Goal: Transaction & Acquisition: Purchase product/service

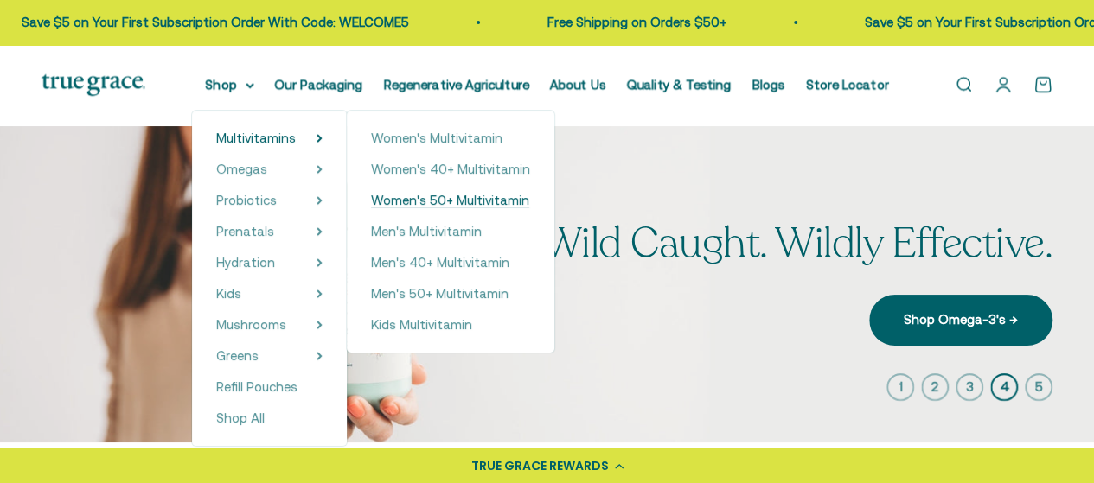
click at [400, 203] on span "Women's 50+ Multivitamin" at bounding box center [450, 200] width 158 height 15
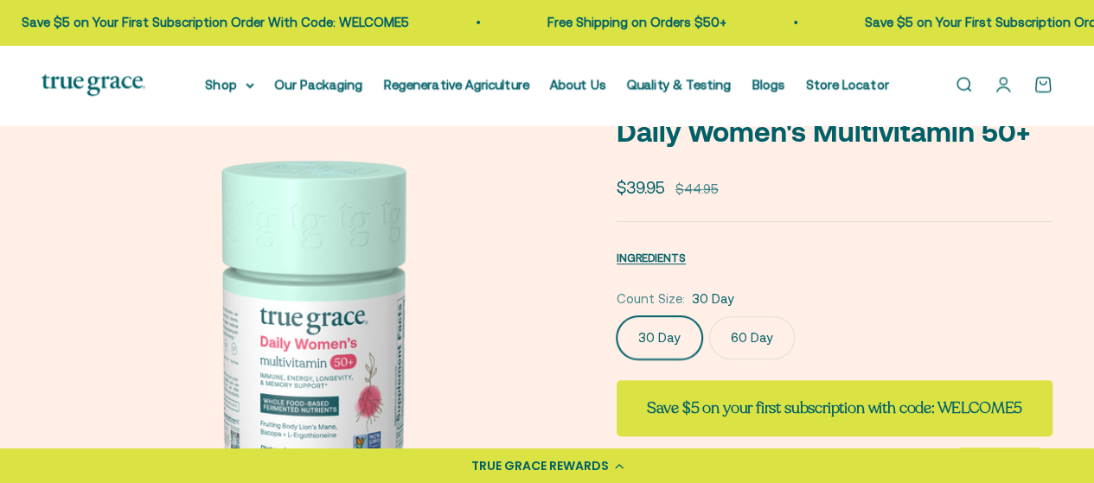
click at [764, 329] on label "60 Day" at bounding box center [752, 338] width 86 height 43
click at [617, 317] on input "60 Day" at bounding box center [616, 316] width 1 height 1
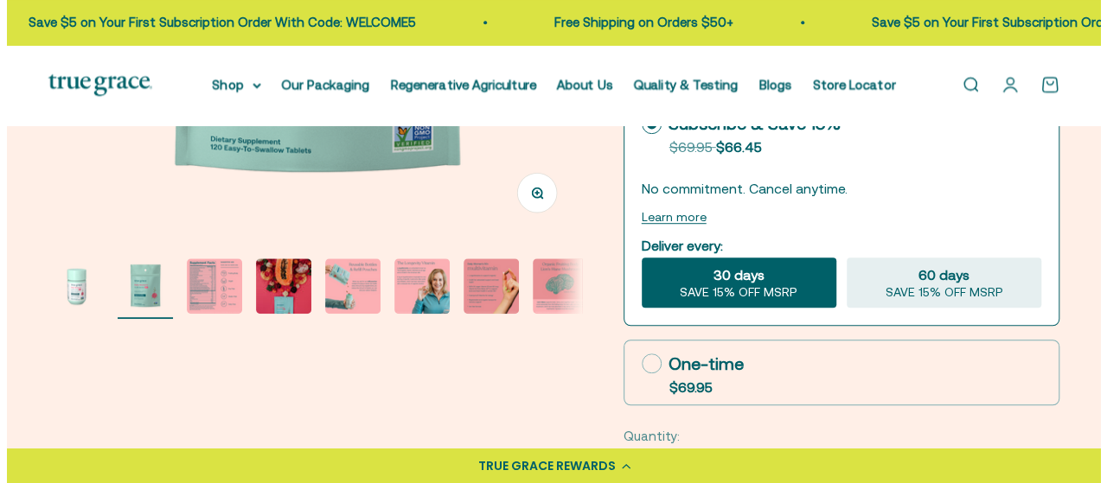
scroll to position [463, 0]
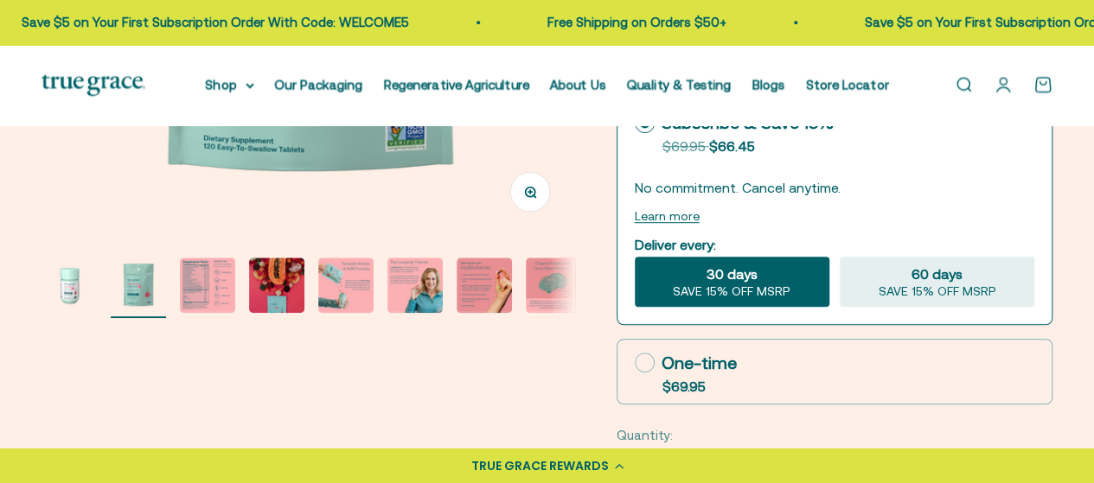
click at [637, 353] on icon at bounding box center [645, 363] width 20 height 20
click at [635, 362] on input "One-time $69.95" at bounding box center [634, 362] width 1 height 1
radio input "true"
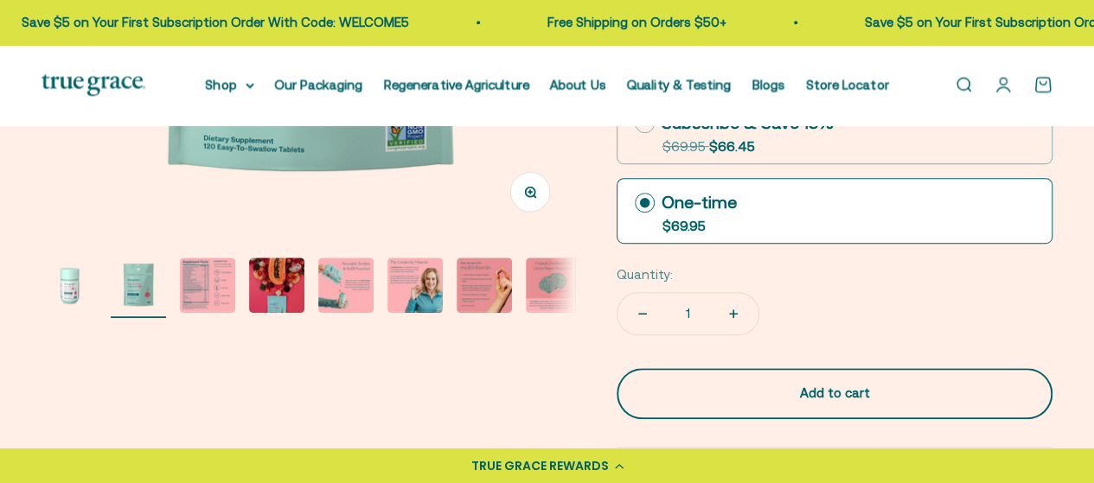
click at [824, 395] on div "Add to cart" at bounding box center [834, 393] width 367 height 21
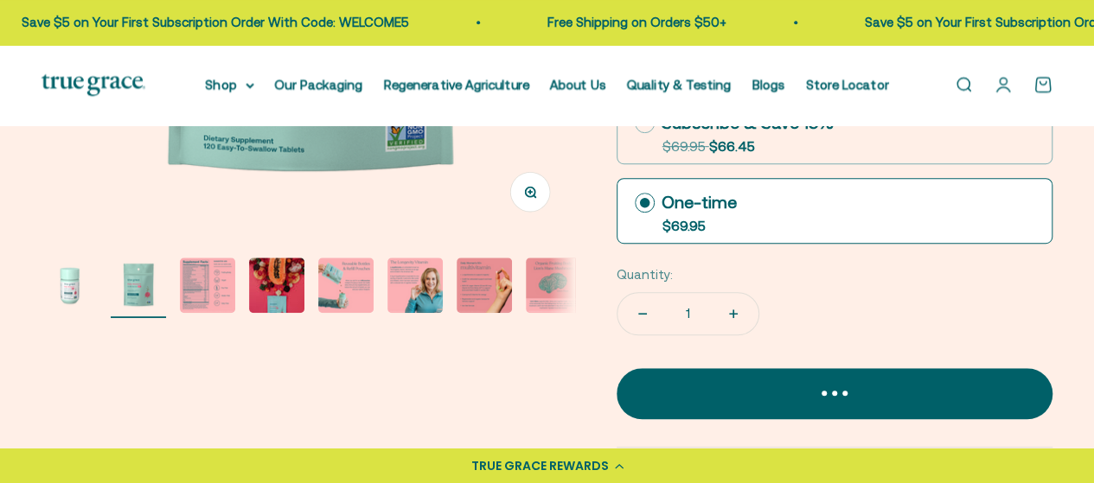
scroll to position [0, 550]
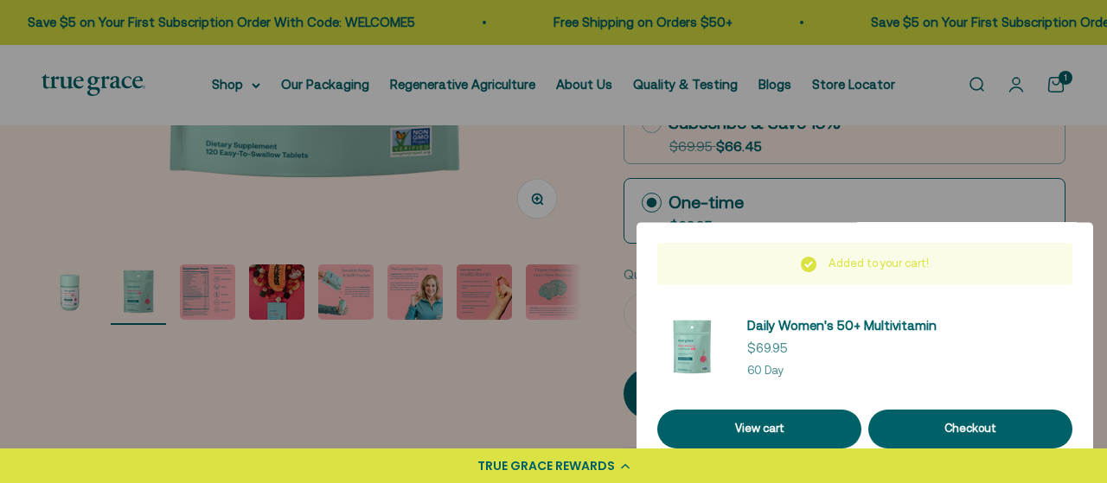
click at [522, 380] on div at bounding box center [553, 241] width 1107 height 483
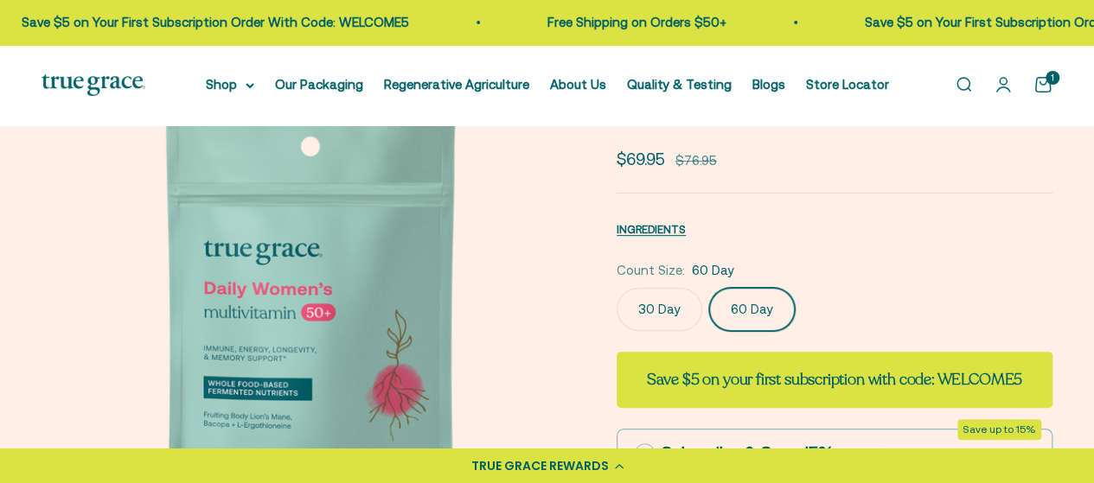
scroll to position [131, 0]
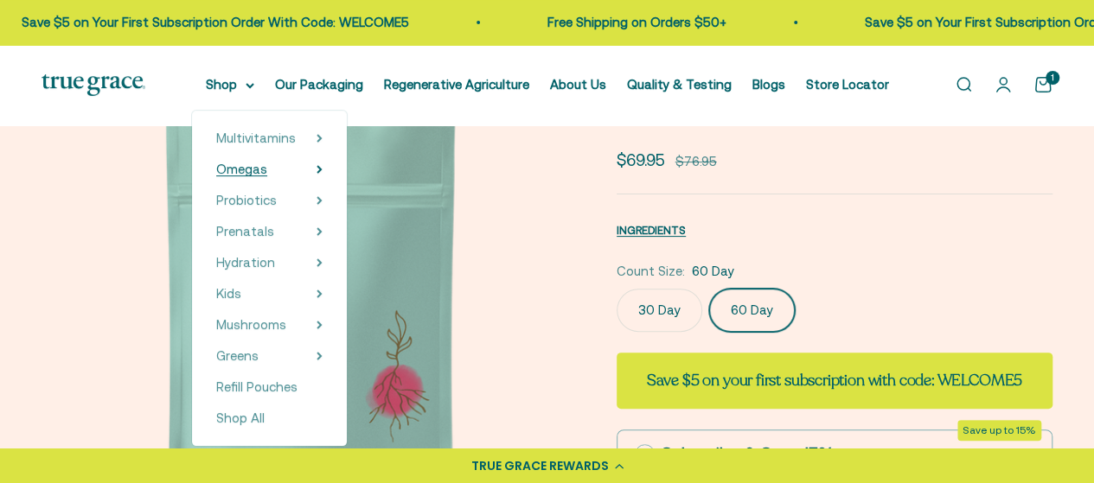
click at [323, 173] on icon at bounding box center [320, 169] width 6 height 9
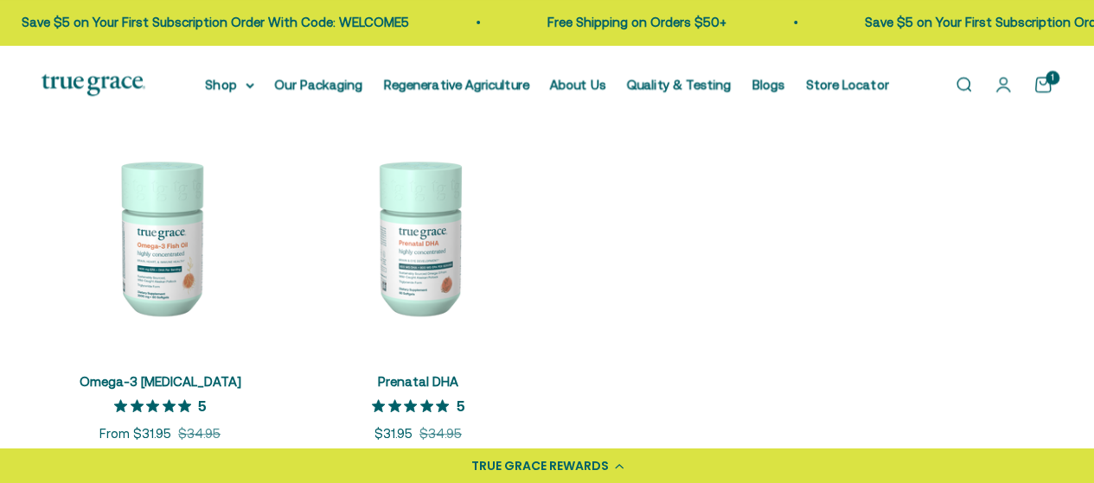
scroll to position [369, 0]
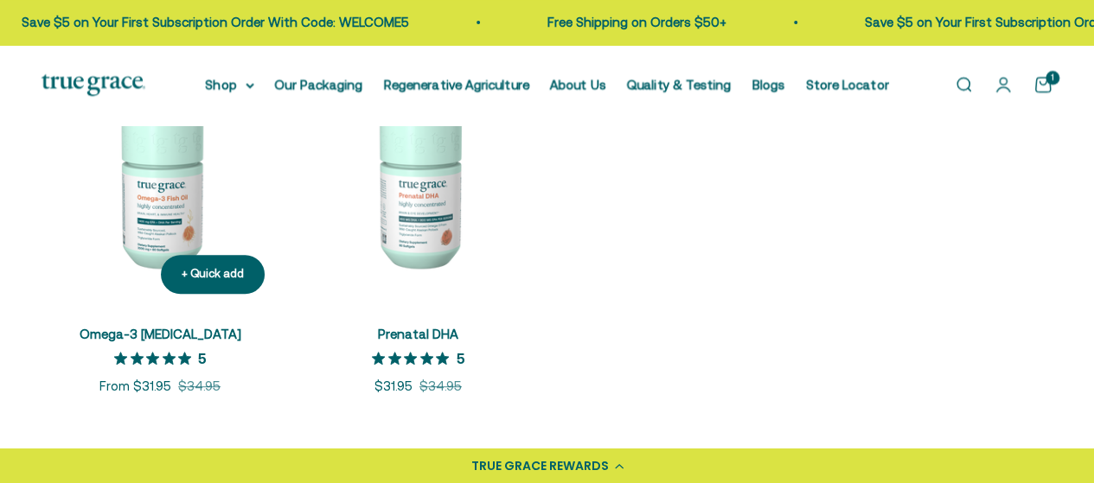
click at [166, 204] on img at bounding box center [160, 189] width 237 height 237
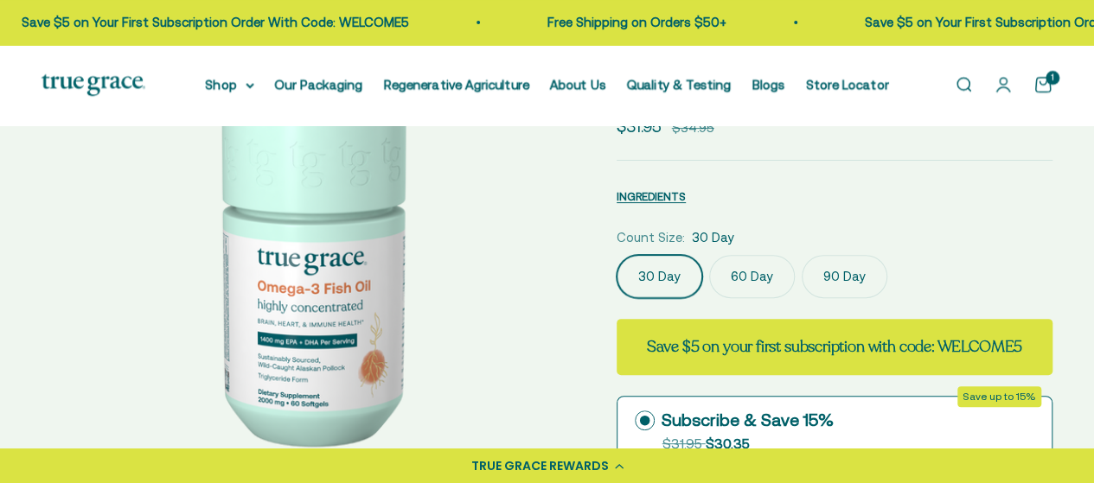
click at [752, 279] on label "60 Day" at bounding box center [752, 276] width 86 height 43
click at [617, 255] on input "60 Day" at bounding box center [616, 254] width 1 height 1
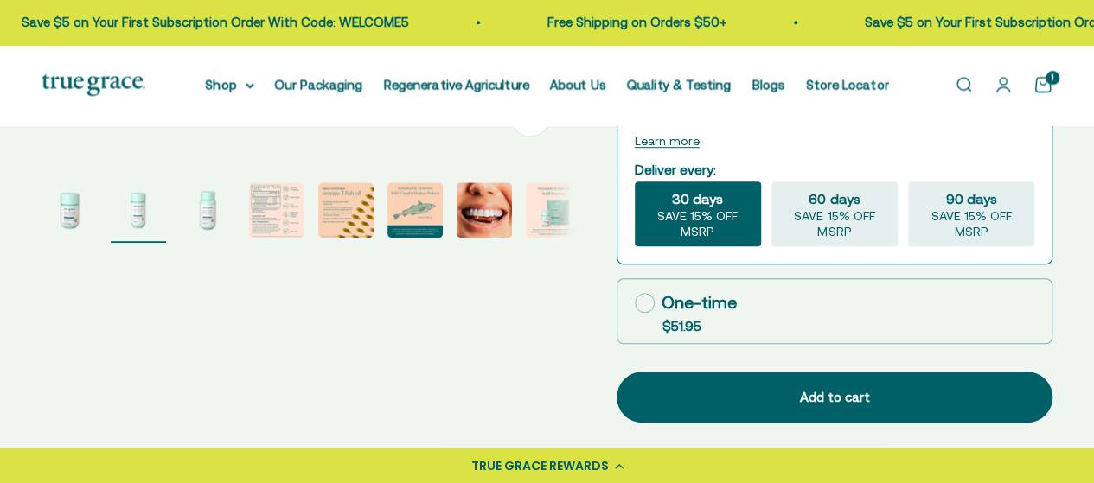
scroll to position [539, 0]
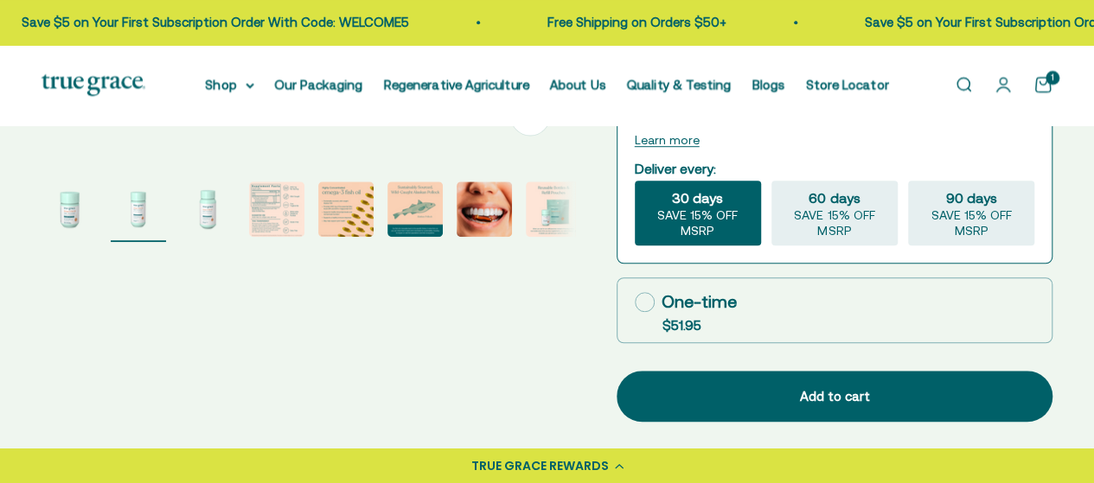
click at [738, 314] on label "One-time $51.95" at bounding box center [834, 310] width 434 height 64
click at [635, 303] on input "One-time $51.95" at bounding box center [634, 302] width 1 height 1
radio input "true"
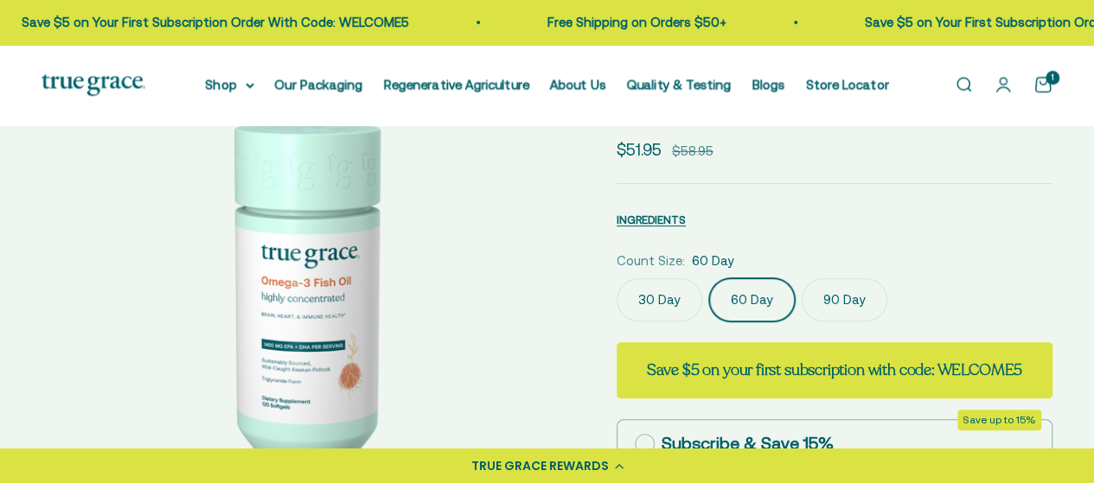
scroll to position [141, 0]
click at [830, 302] on label "90 Day" at bounding box center [845, 300] width 86 height 43
click at [617, 279] on input "90 Day" at bounding box center [616, 278] width 1 height 1
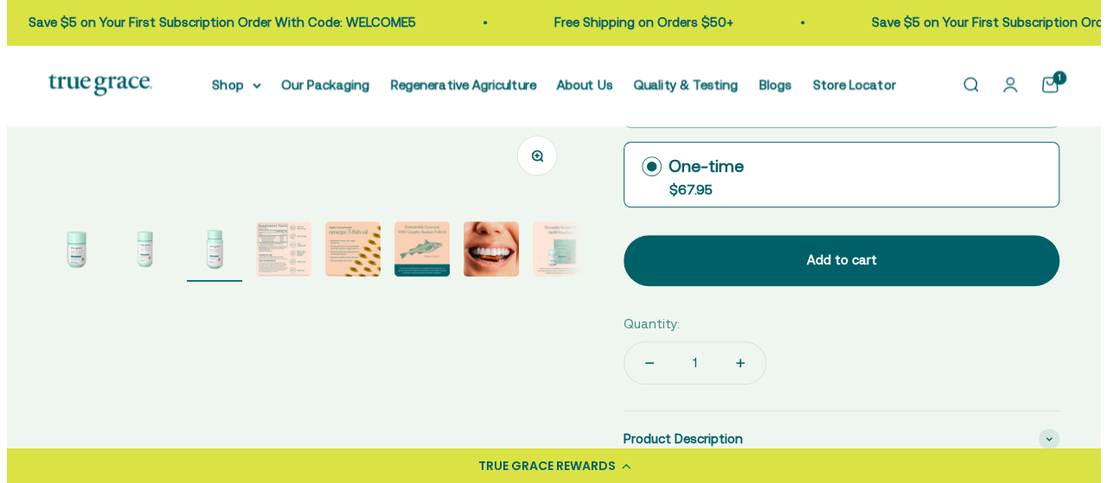
scroll to position [498, 0]
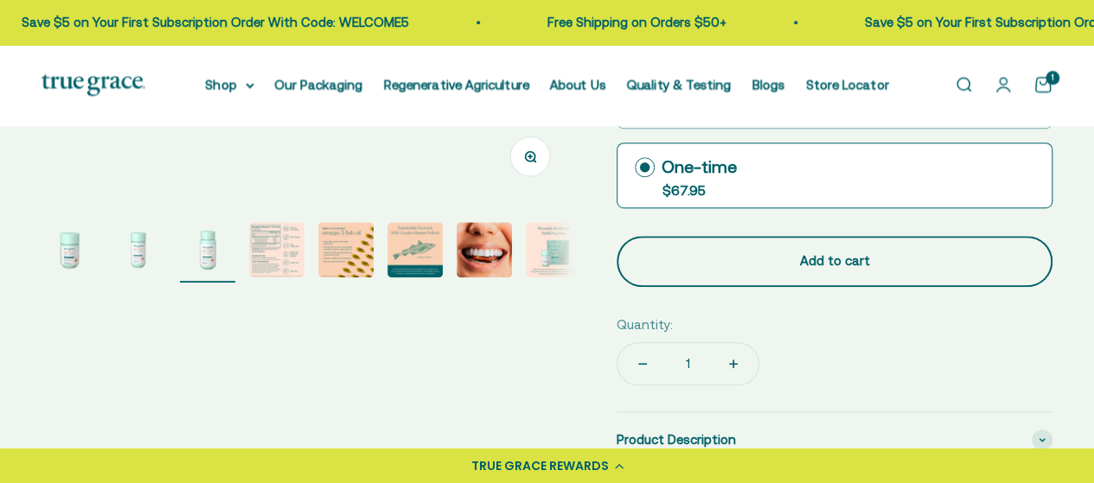
click at [841, 274] on button "Add to cart" at bounding box center [835, 261] width 436 height 50
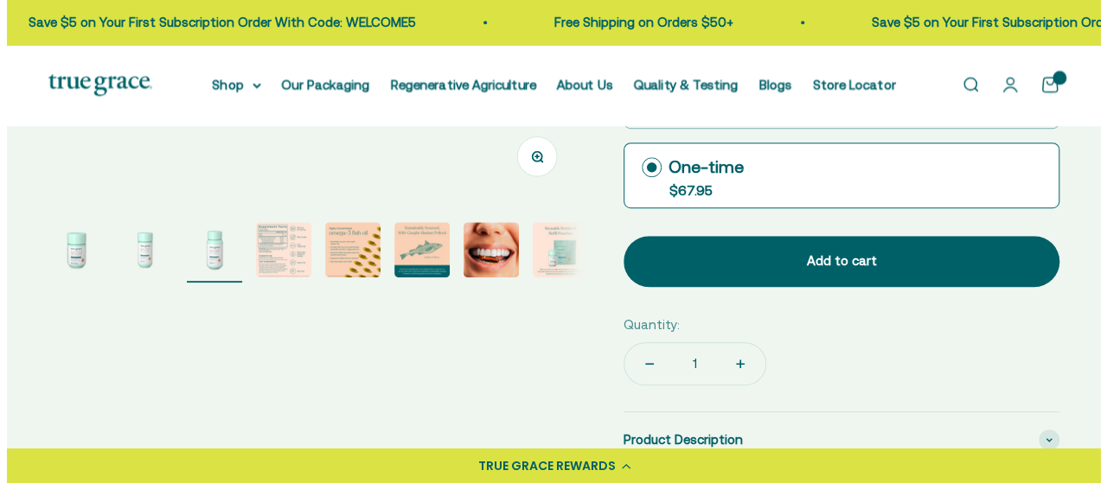
scroll to position [0, 1101]
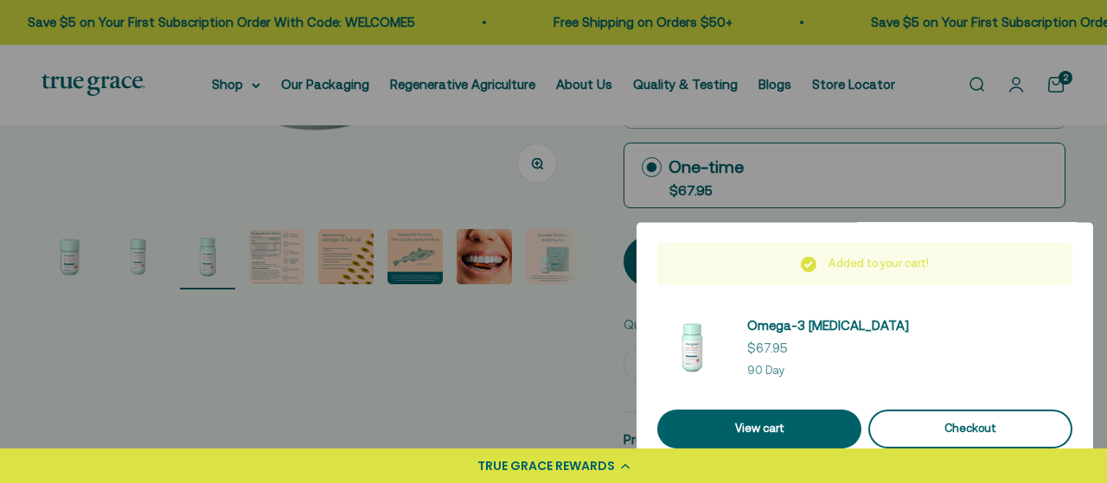
click at [919, 433] on div "Checkout" at bounding box center [970, 429] width 163 height 18
